Goal: Task Accomplishment & Management: Use online tool/utility

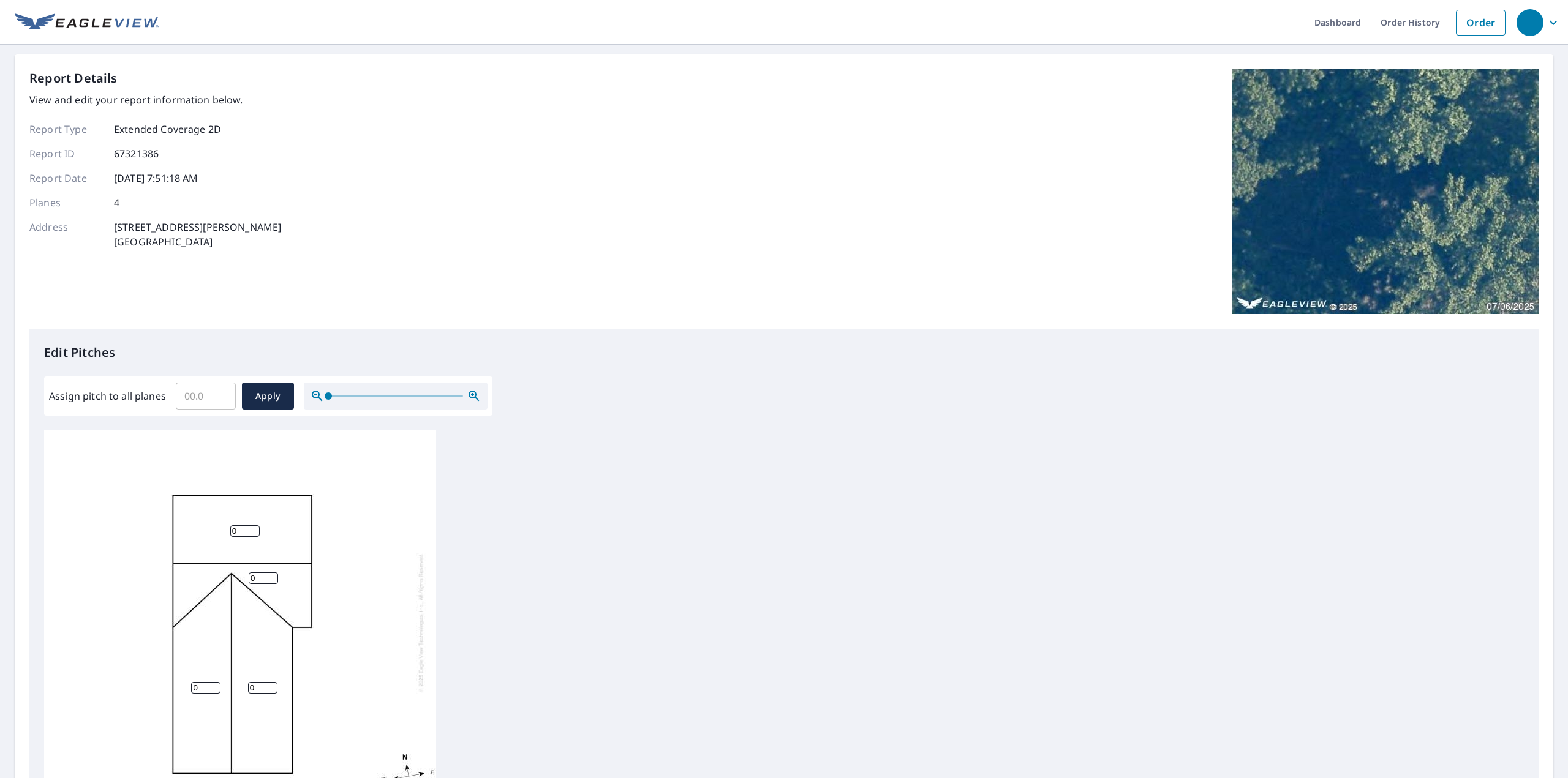
click at [193, 391] on input "Assign pitch to all planes" at bounding box center [206, 396] width 60 height 34
type input "6"
click at [268, 400] on span "Apply" at bounding box center [268, 396] width 32 height 15
type input "6"
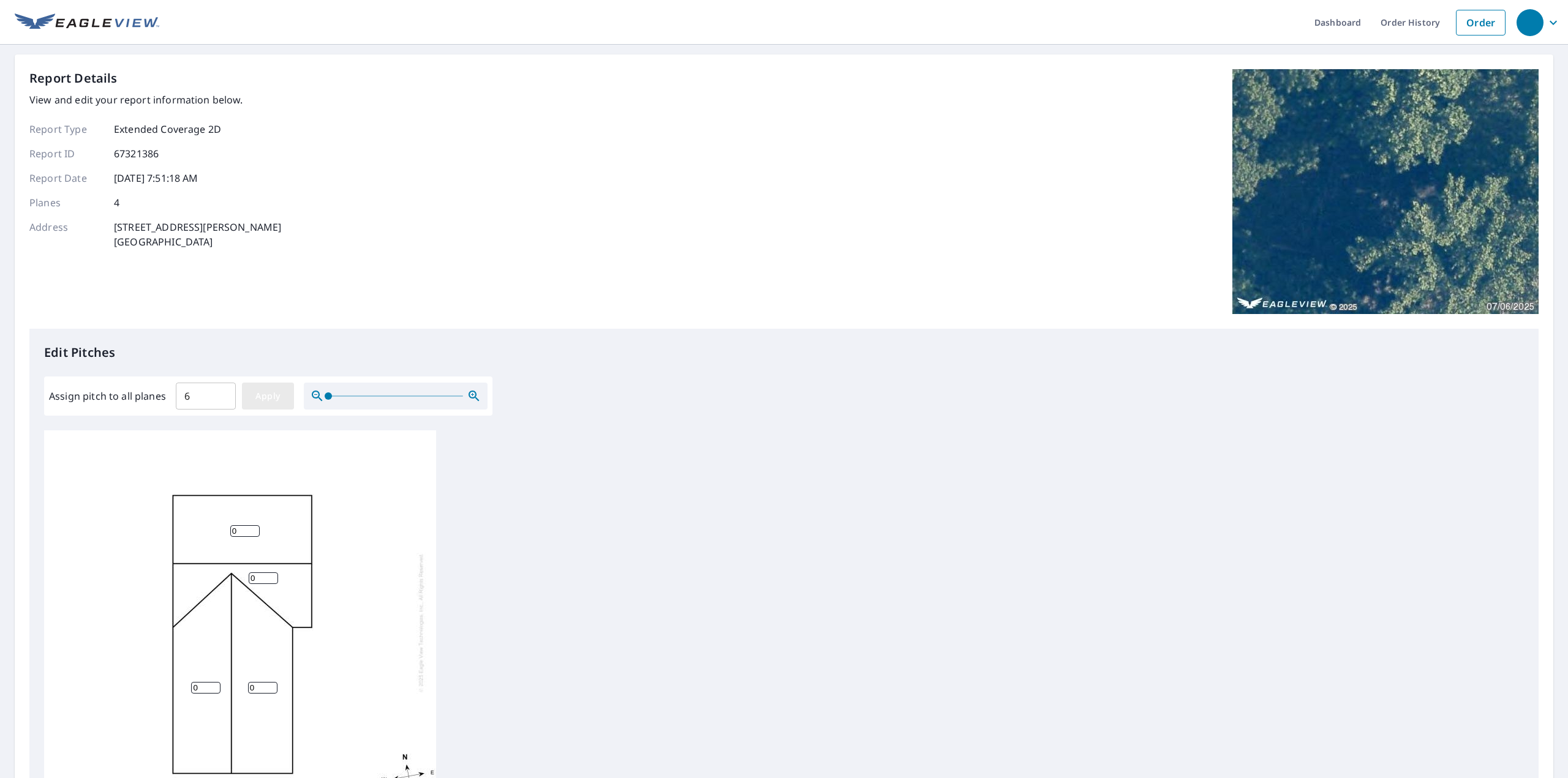
type input "6"
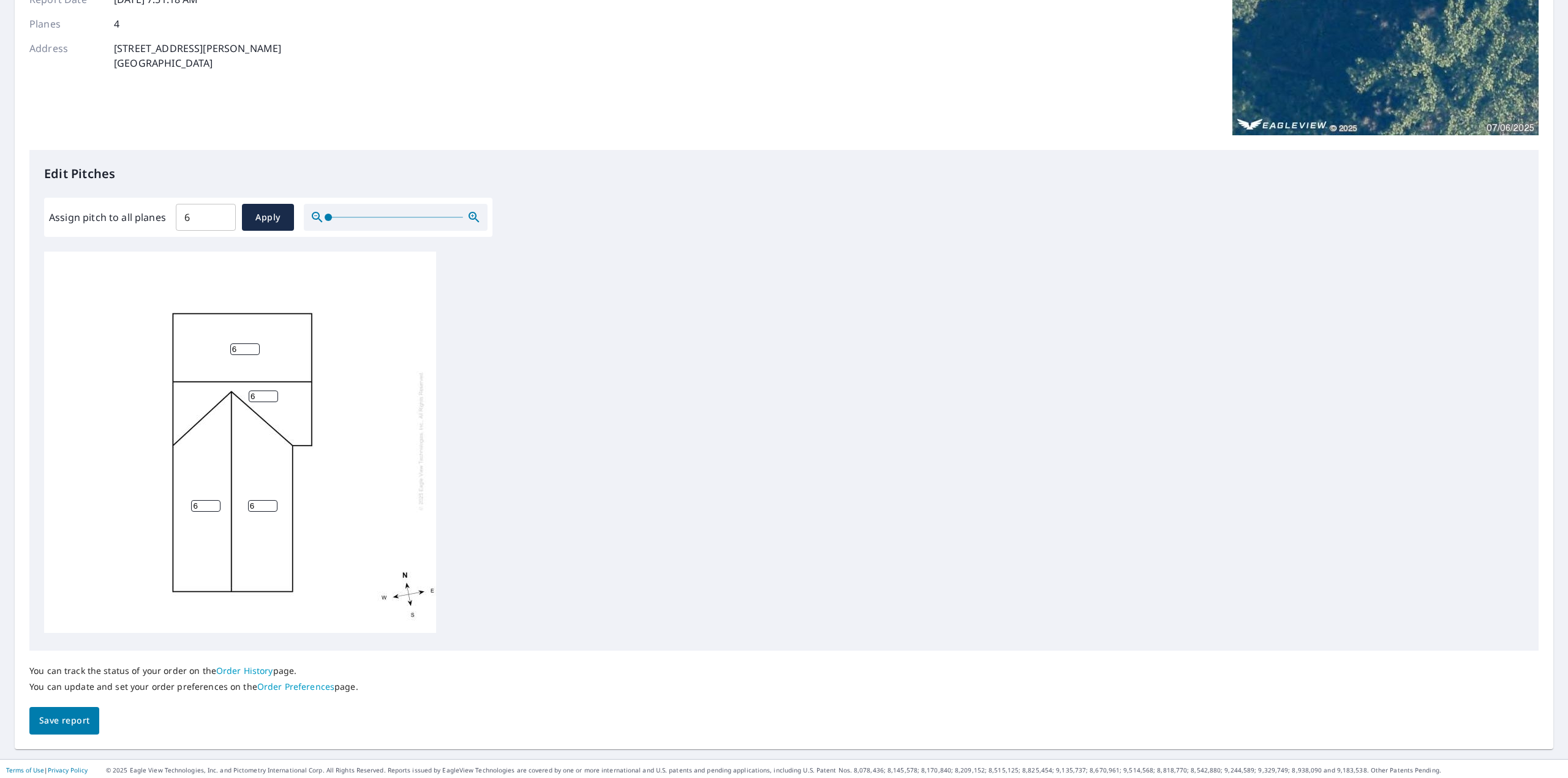
scroll to position [182, 0]
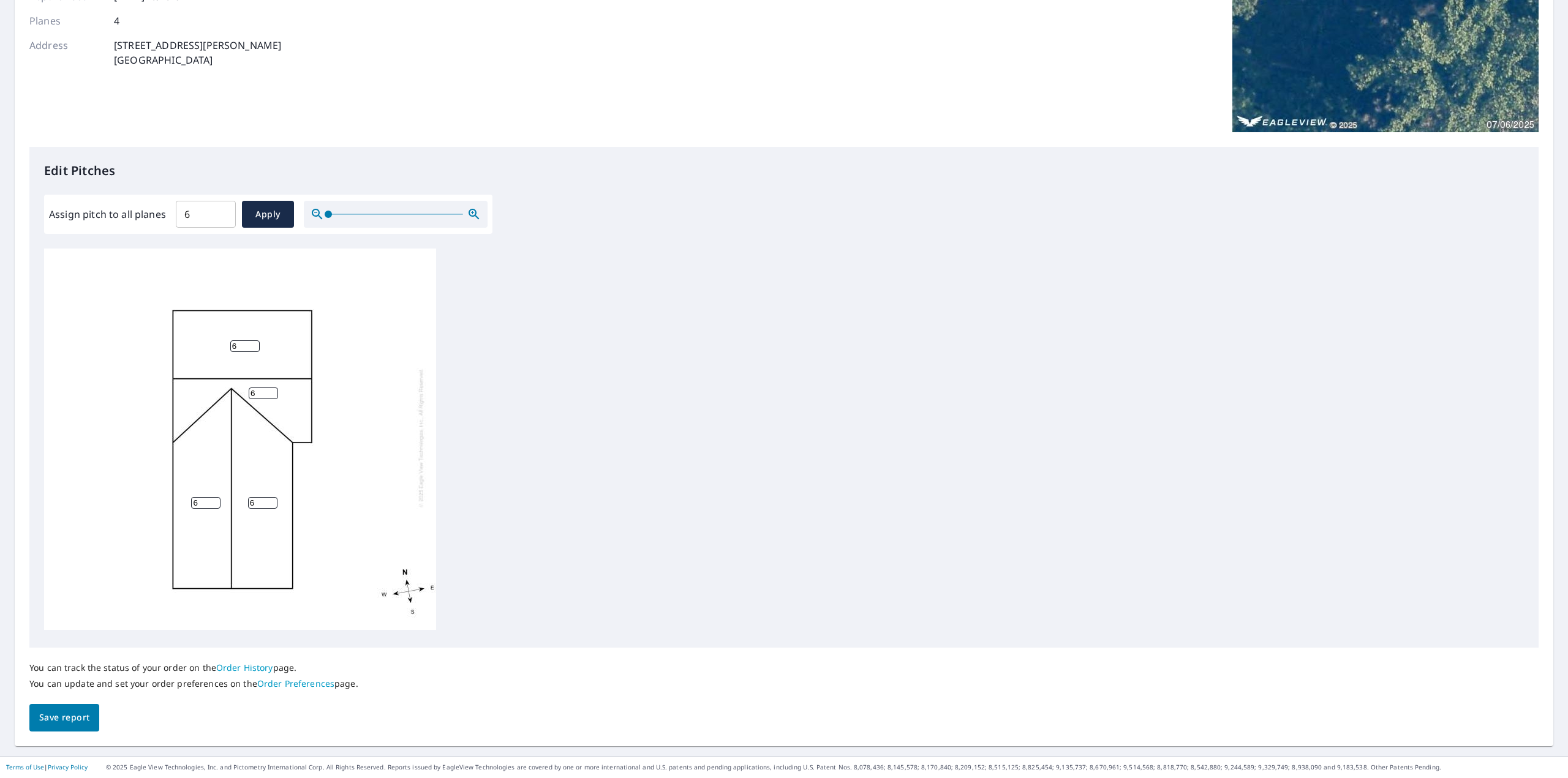
click at [82, 711] on span "Save report" at bounding box center [64, 717] width 50 height 15
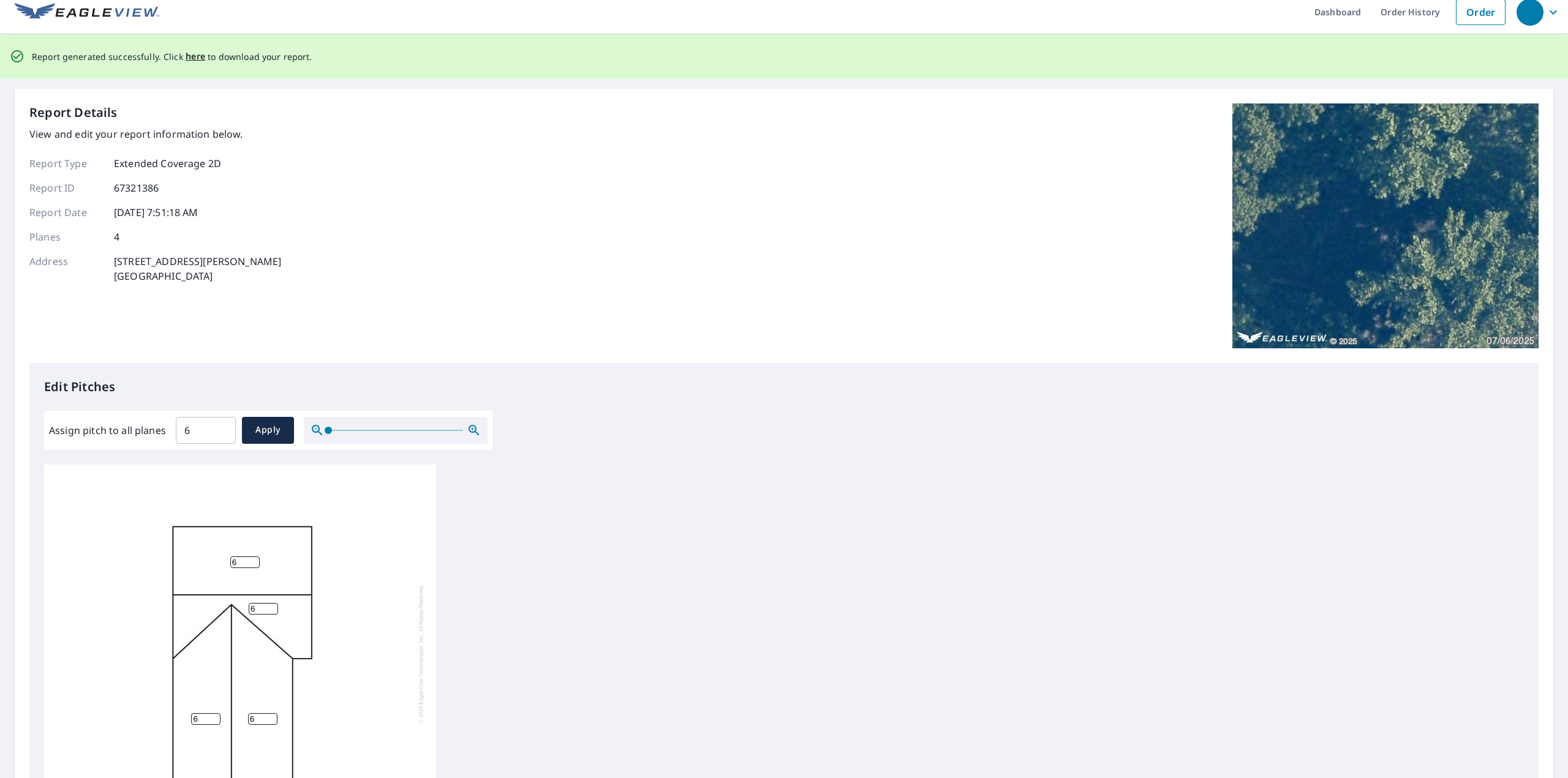
scroll to position [0, 0]
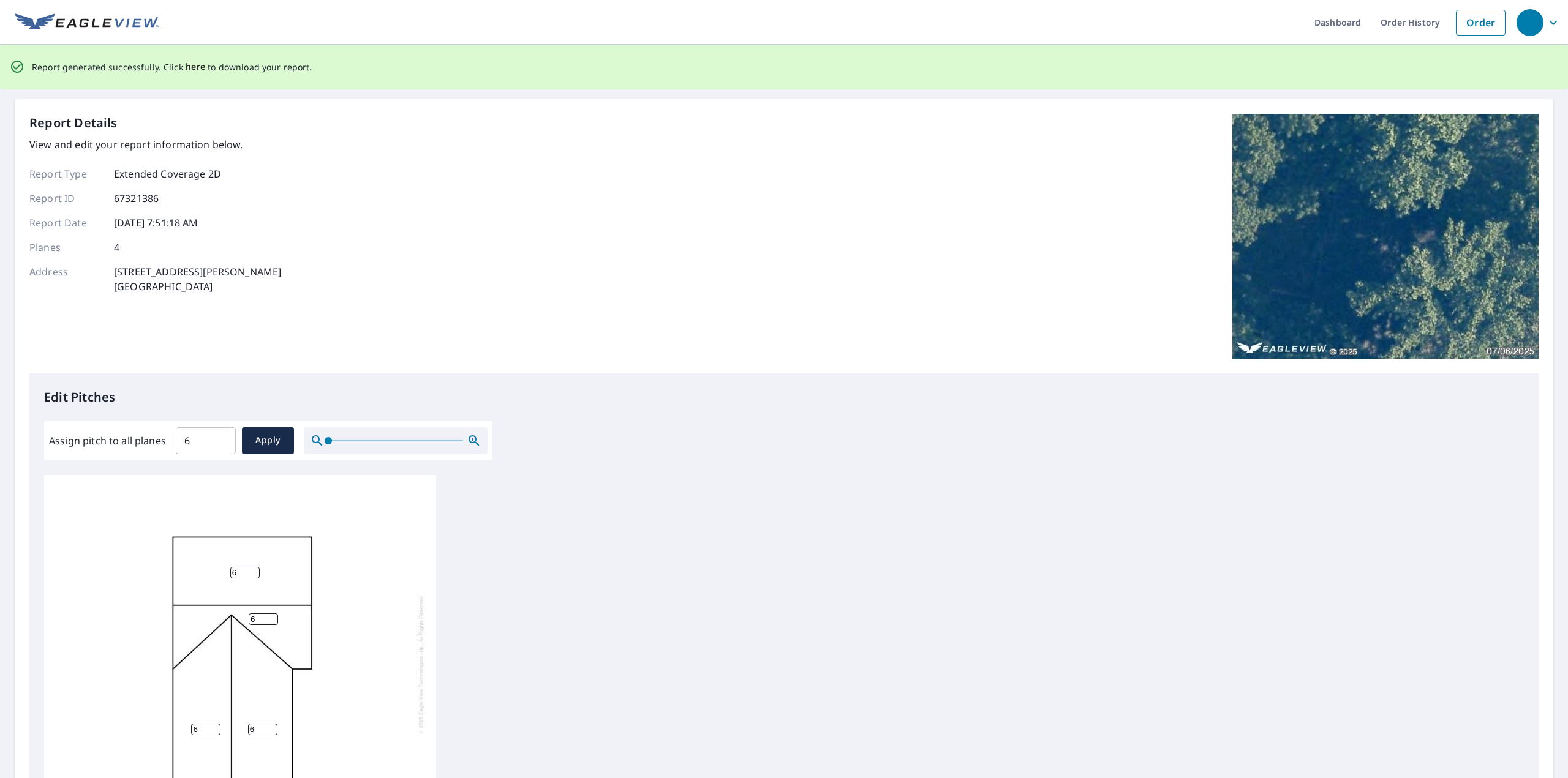
click at [191, 66] on span "here" at bounding box center [196, 66] width 21 height 15
